Goal: Task Accomplishment & Management: Complete application form

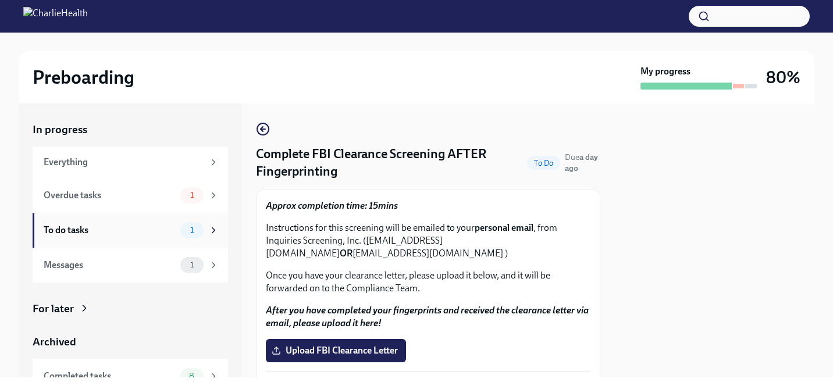
scroll to position [42, 0]
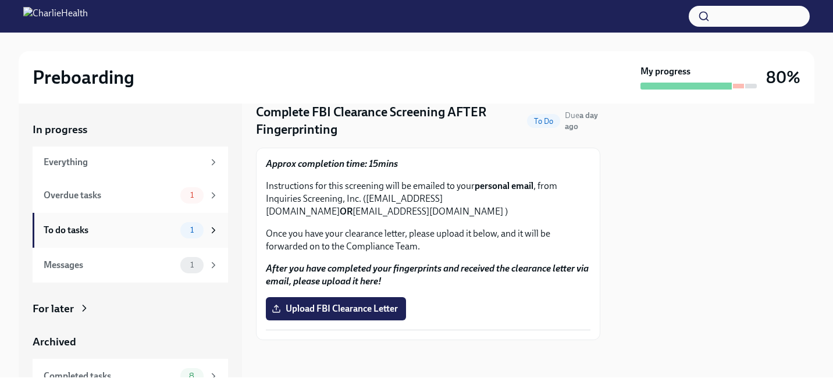
click at [137, 224] on div "To do tasks" at bounding box center [110, 230] width 132 height 13
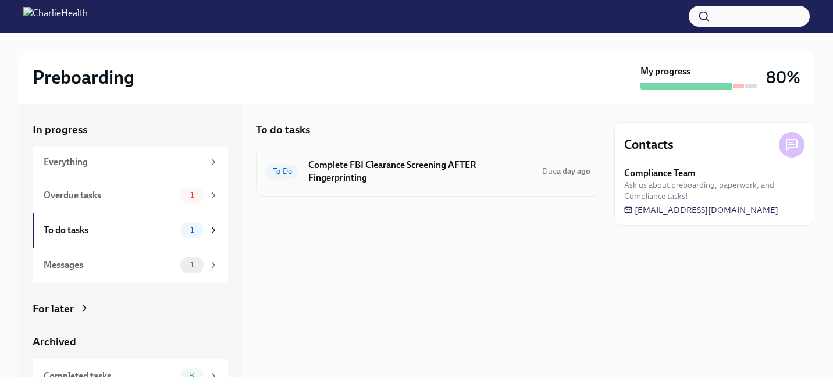
click at [414, 177] on h6 "Complete FBI Clearance Screening AFTER Fingerprinting" at bounding box center [420, 172] width 225 height 26
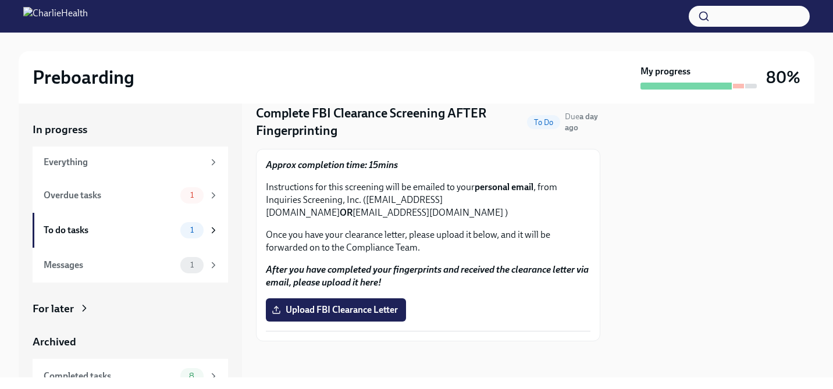
scroll to position [51, 0]
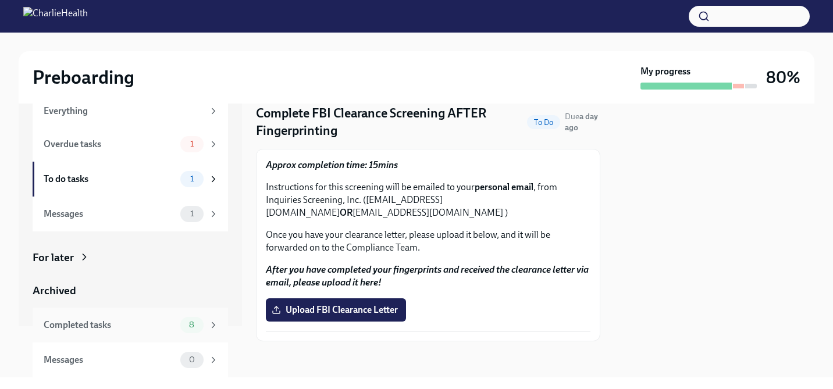
click at [151, 329] on div "Completed tasks" at bounding box center [110, 325] width 132 height 13
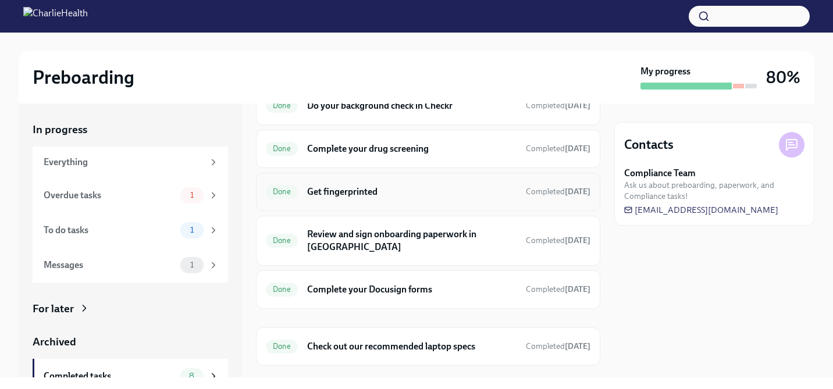
scroll to position [186, 0]
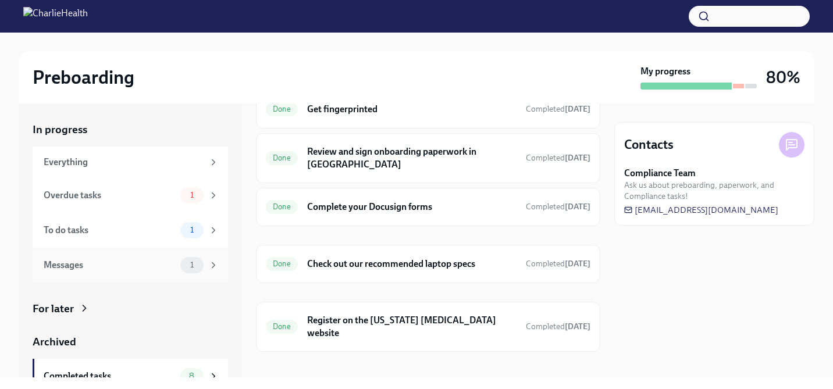
click at [140, 261] on div "Messages" at bounding box center [110, 265] width 132 height 13
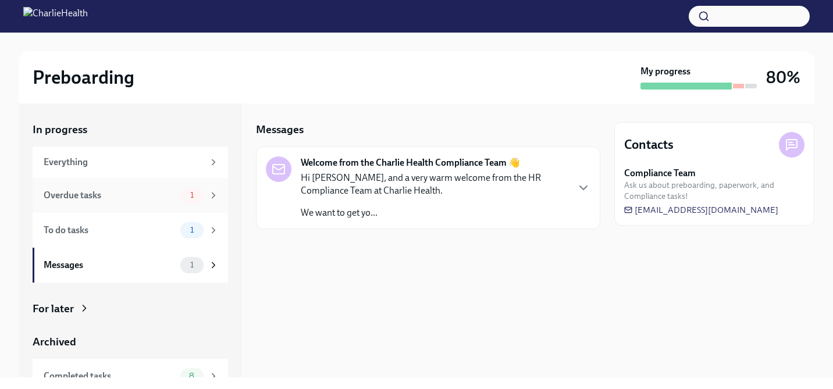
click at [136, 190] on div "Overdue tasks" at bounding box center [110, 195] width 132 height 13
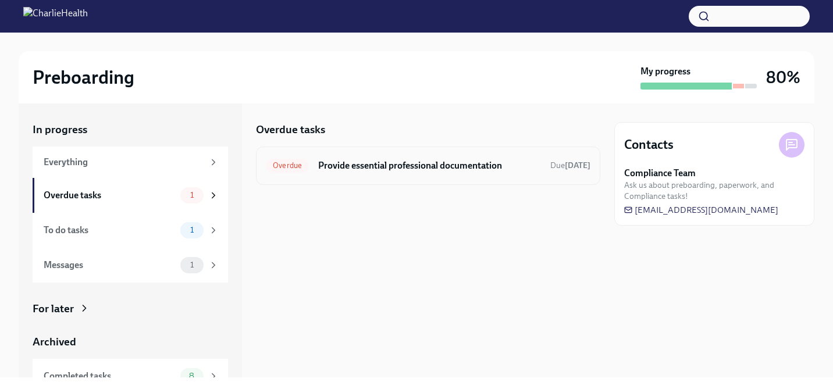
click at [369, 163] on h6 "Provide essential professional documentation" at bounding box center [429, 165] width 223 height 13
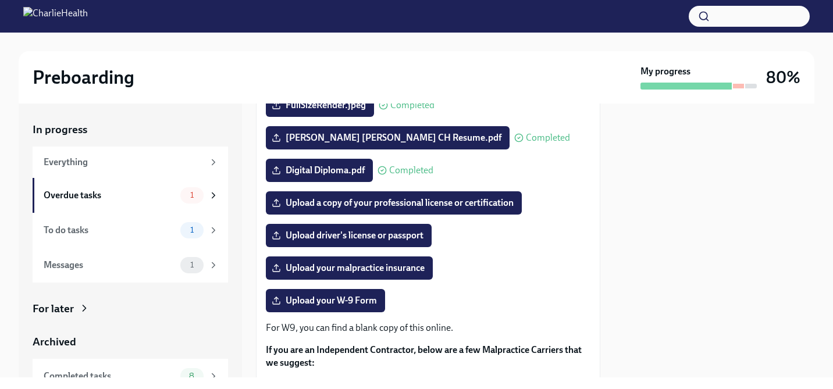
scroll to position [177, 0]
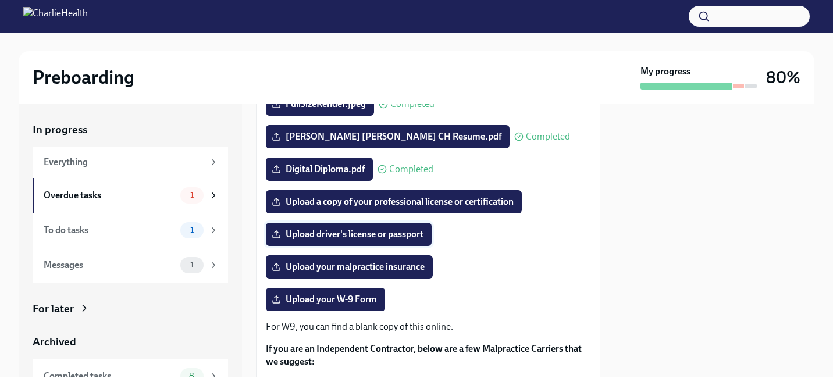
click at [407, 233] on span "Upload driver's license or passport" at bounding box center [349, 235] width 150 height 12
click at [0, 0] on input "Upload driver's license or passport" at bounding box center [0, 0] width 0 height 0
click at [357, 234] on span "Upload driver's license or passport" at bounding box center [349, 235] width 150 height 12
click at [0, 0] on input "Upload driver's license or passport" at bounding box center [0, 0] width 0 height 0
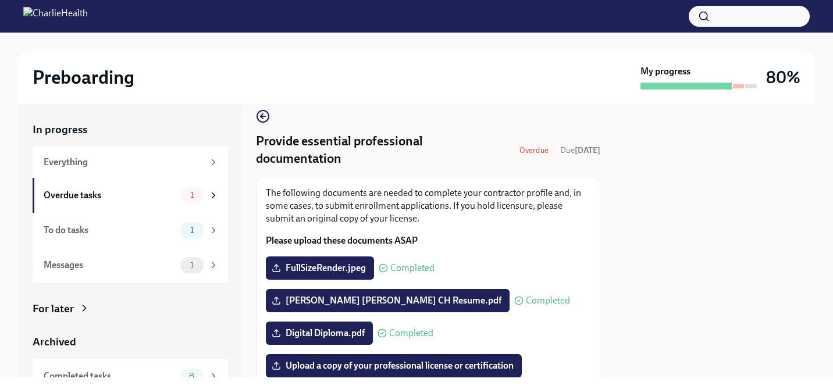
scroll to position [0, 0]
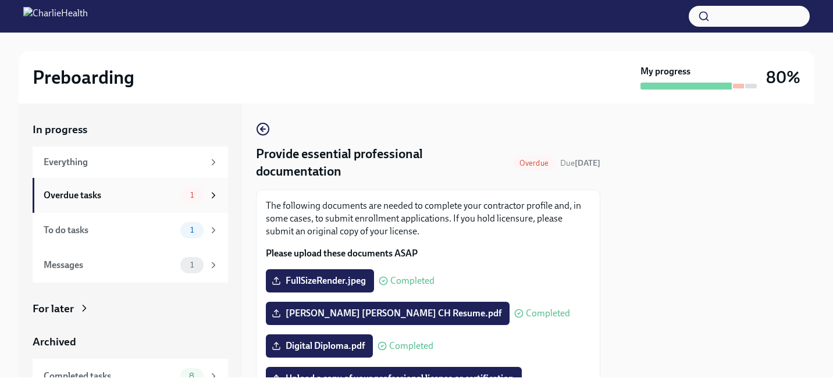
click at [172, 204] on div "Overdue tasks 1" at bounding box center [131, 195] width 196 height 35
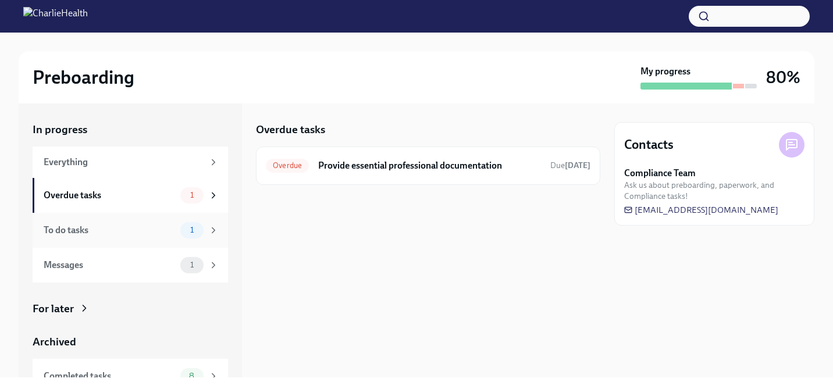
click at [136, 224] on div "To do tasks" at bounding box center [110, 230] width 132 height 13
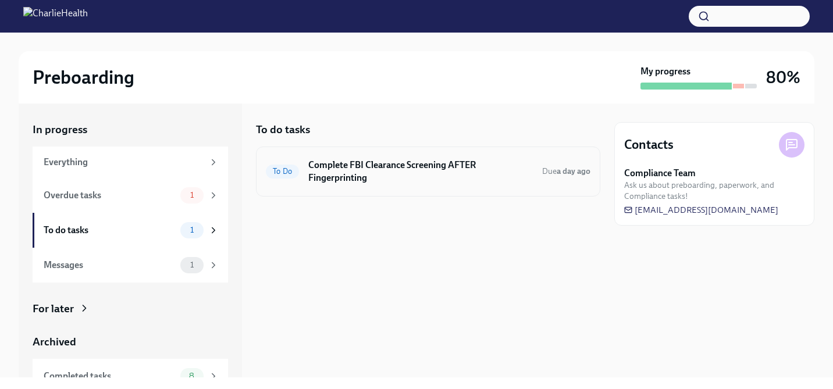
click at [357, 166] on h6 "Complete FBI Clearance Screening AFTER Fingerprinting" at bounding box center [420, 172] width 225 height 26
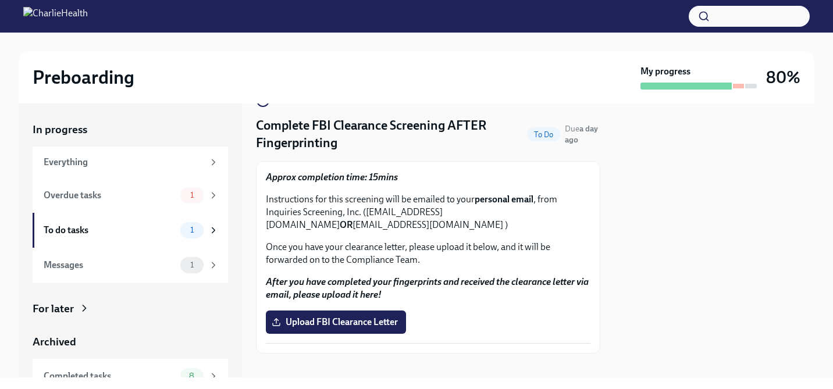
scroll to position [29, 0]
click at [119, 158] on div "Everything" at bounding box center [124, 162] width 160 height 13
